Goal: Information Seeking & Learning: Check status

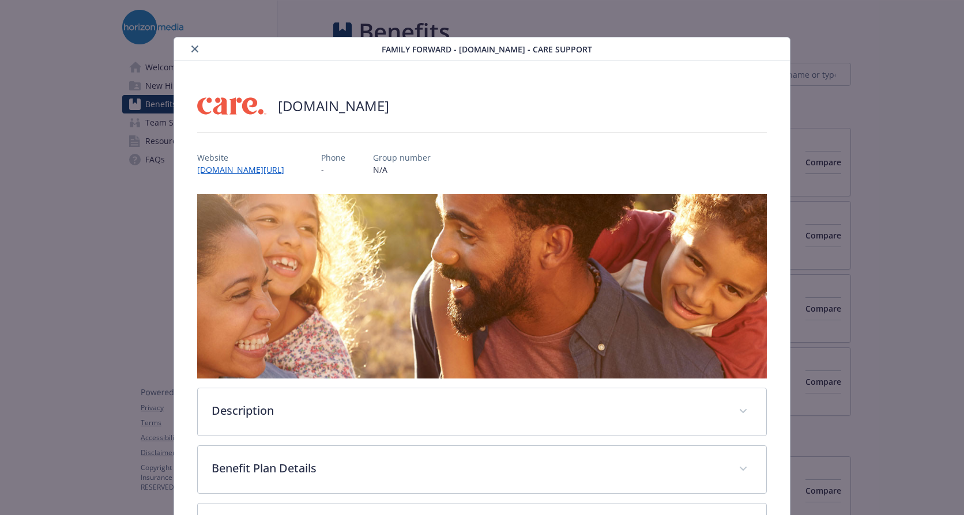
scroll to position [35, 0]
